Goal: Information Seeking & Learning: Learn about a topic

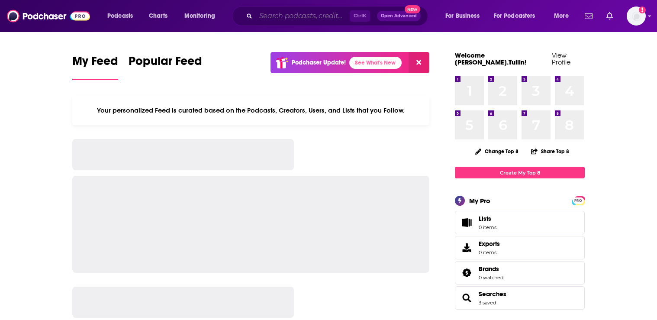
drag, startPoint x: 0, startPoint y: 0, endPoint x: 282, endPoint y: 16, distance: 282.4
click at [282, 16] on input "Search podcasts, credits, & more..." at bounding box center [303, 16] width 94 height 14
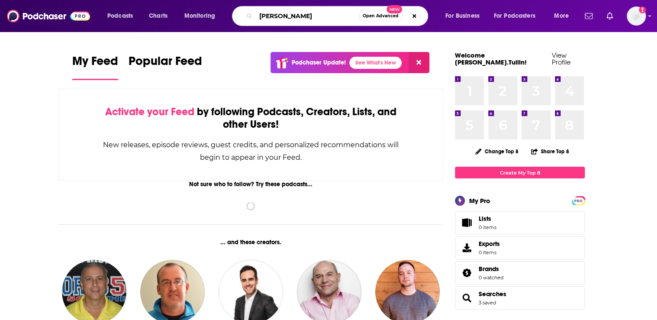
type input "[PERSON_NAME]"
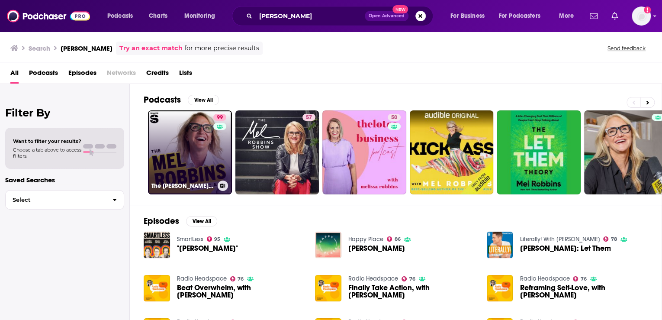
click at [194, 128] on link "99 The [PERSON_NAME] Podcast" at bounding box center [190, 152] width 84 height 84
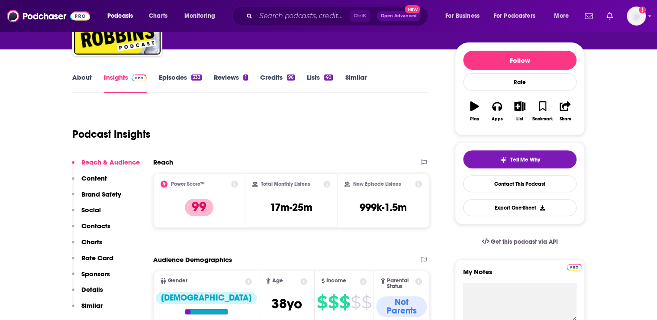
scroll to position [104, 0]
